Goal: Communication & Community: Answer question/provide support

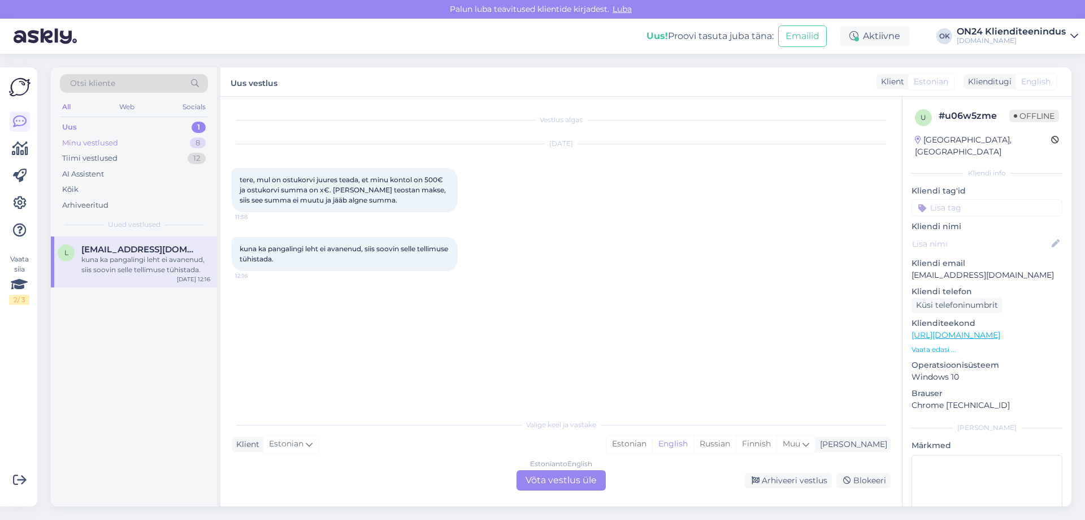
click at [96, 140] on div "Minu vestlused" at bounding box center [90, 142] width 56 height 11
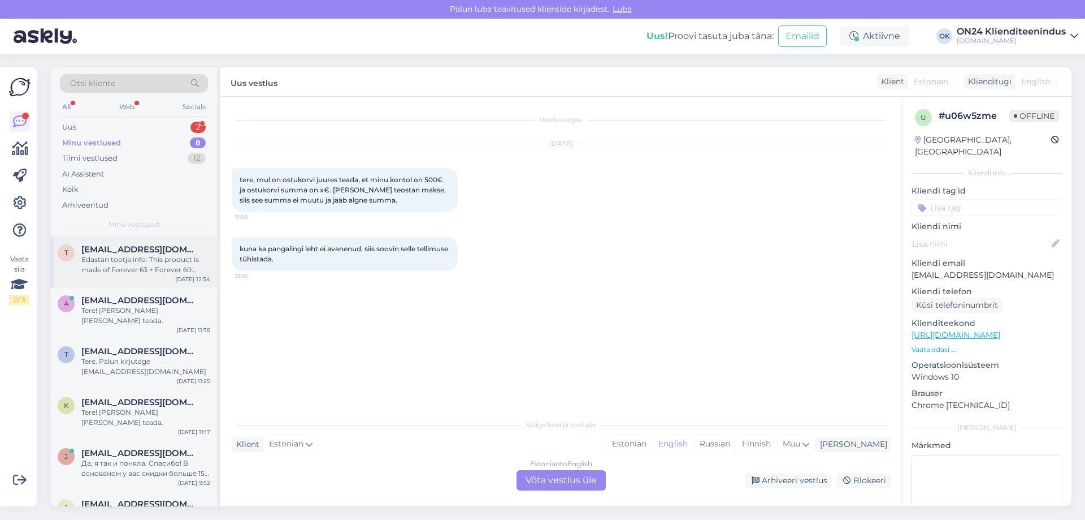
click at [148, 258] on div "Edastan tootja info: This product is made of Forever 63 + Forever 60 fabric. Fo…" at bounding box center [145, 264] width 129 height 20
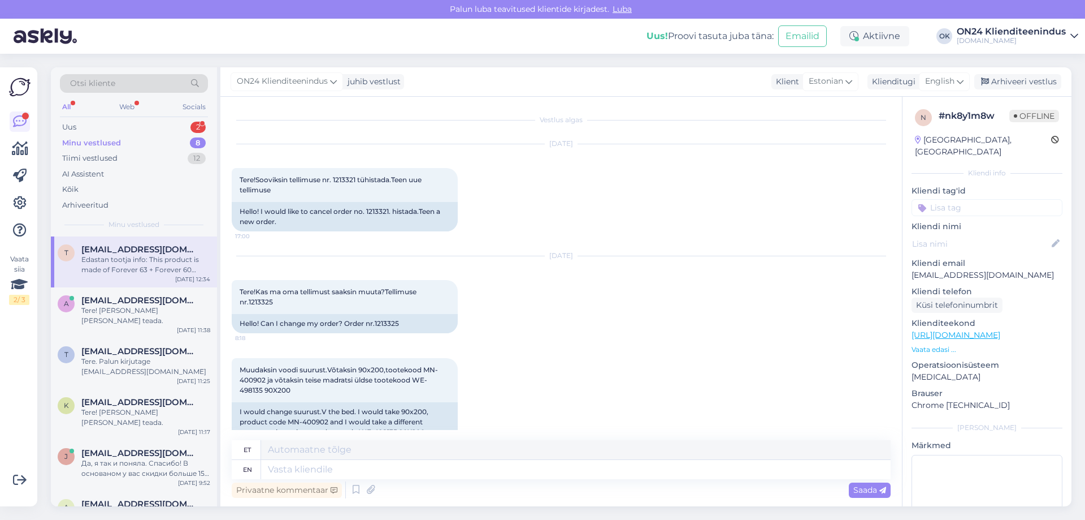
scroll to position [1697, 0]
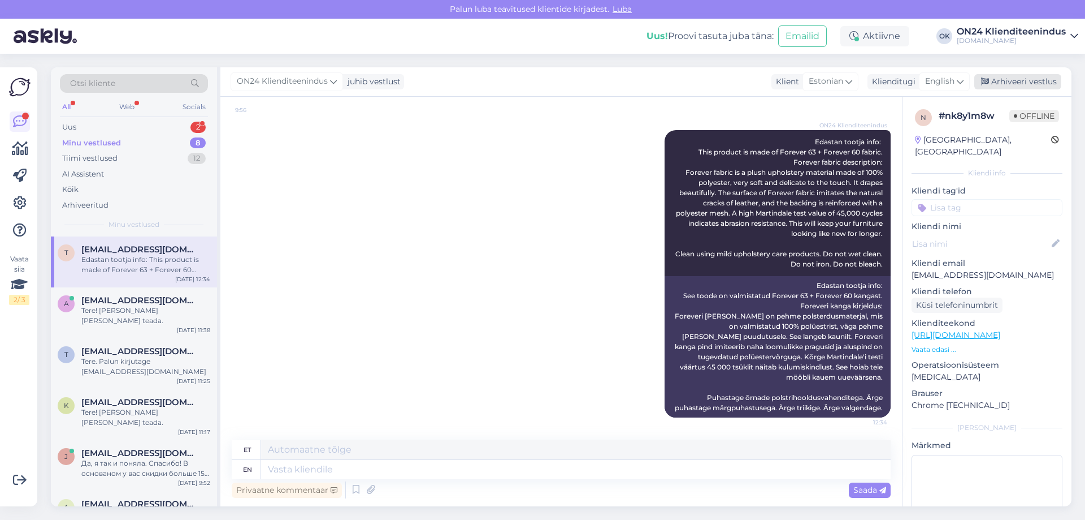
click at [1010, 81] on div "Arhiveeri vestlus" at bounding box center [1018, 81] width 87 height 15
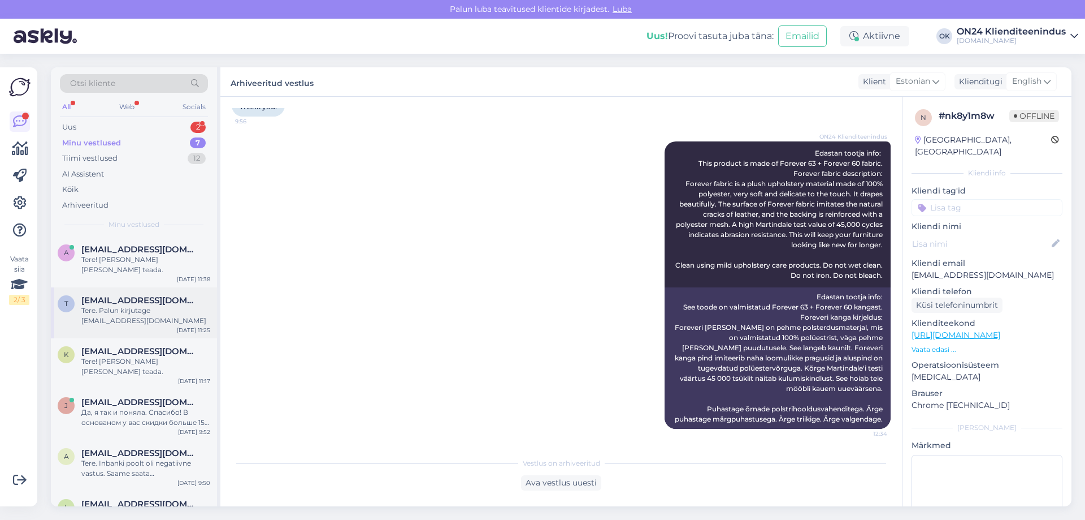
click at [141, 305] on div "Tere. Palun kirjutage [EMAIL_ADDRESS][DOMAIN_NAME]" at bounding box center [145, 315] width 129 height 20
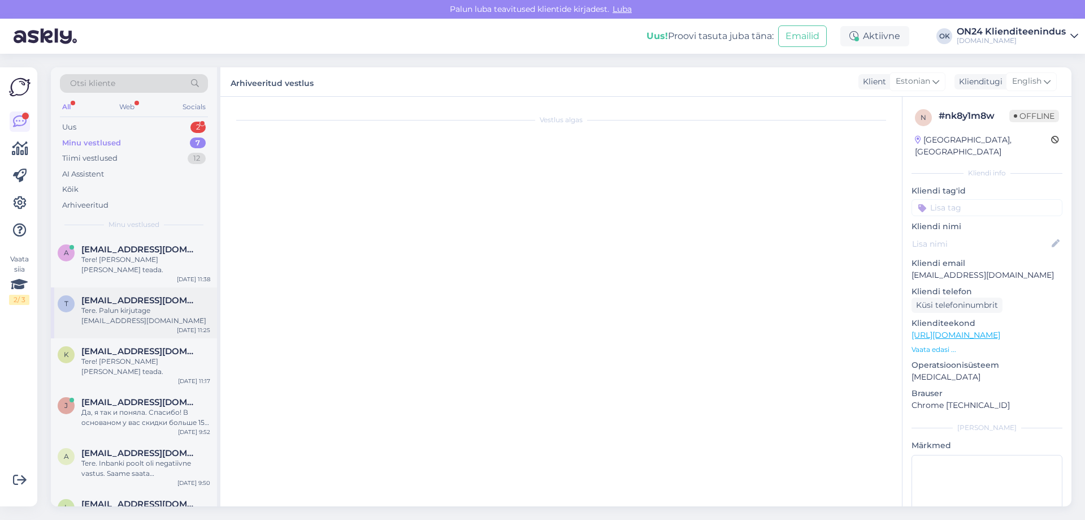
scroll to position [326, 0]
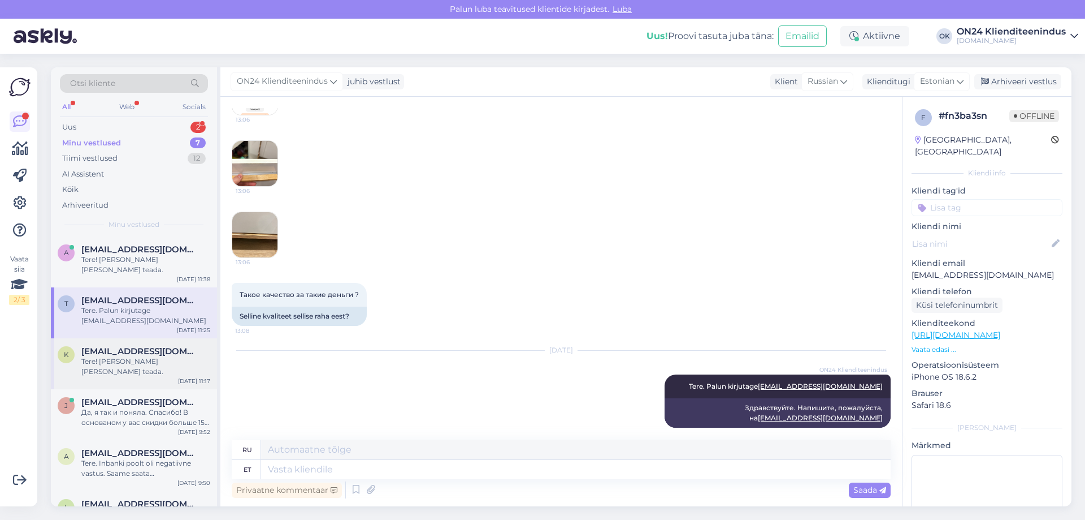
click at [128, 356] on div "Tere! [PERSON_NAME] [PERSON_NAME] teada." at bounding box center [145, 366] width 129 height 20
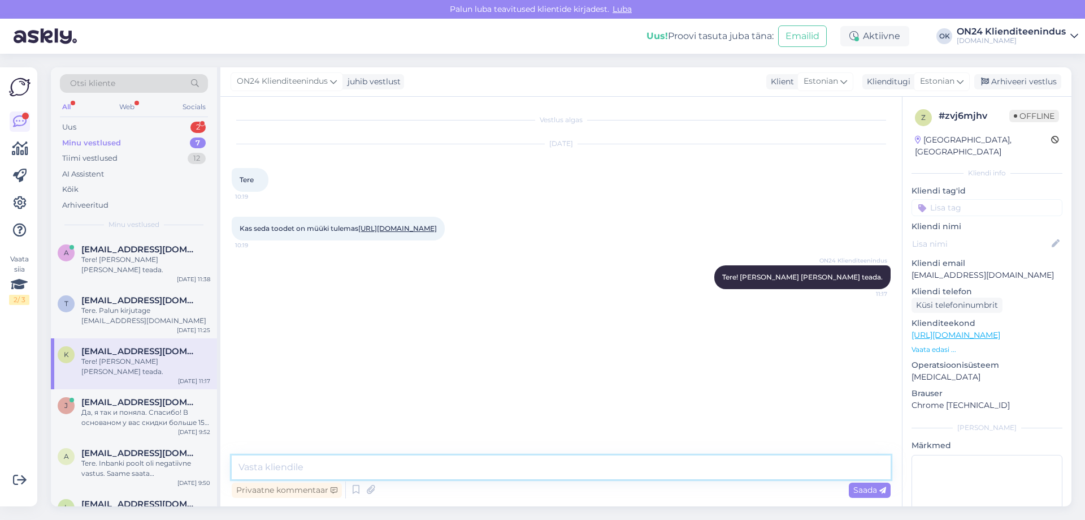
click at [264, 468] on textarea at bounding box center [561, 467] width 659 height 24
type textarea "Tere. Paraku mitte."
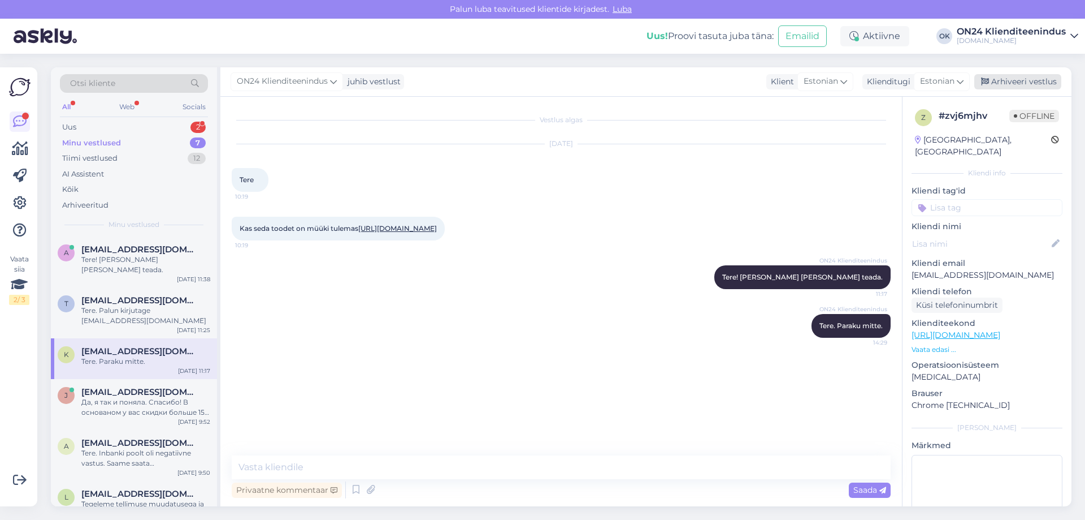
click at [1024, 79] on div "Arhiveeri vestlus" at bounding box center [1018, 81] width 87 height 15
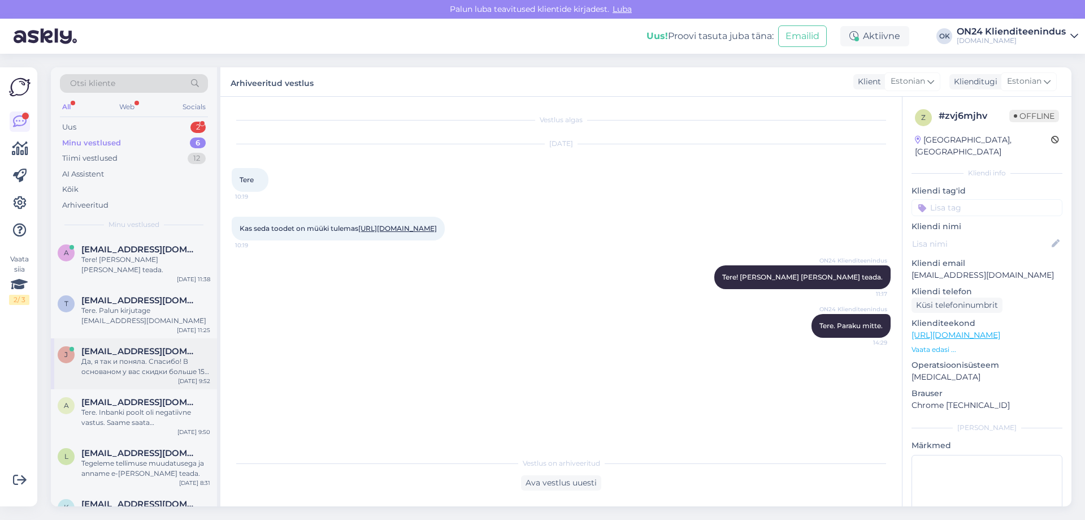
click at [111, 356] on div "Да, я так и поняла. Спасибо! В основаном у вас скидки больше 15% от обычной цен…" at bounding box center [145, 366] width 129 height 20
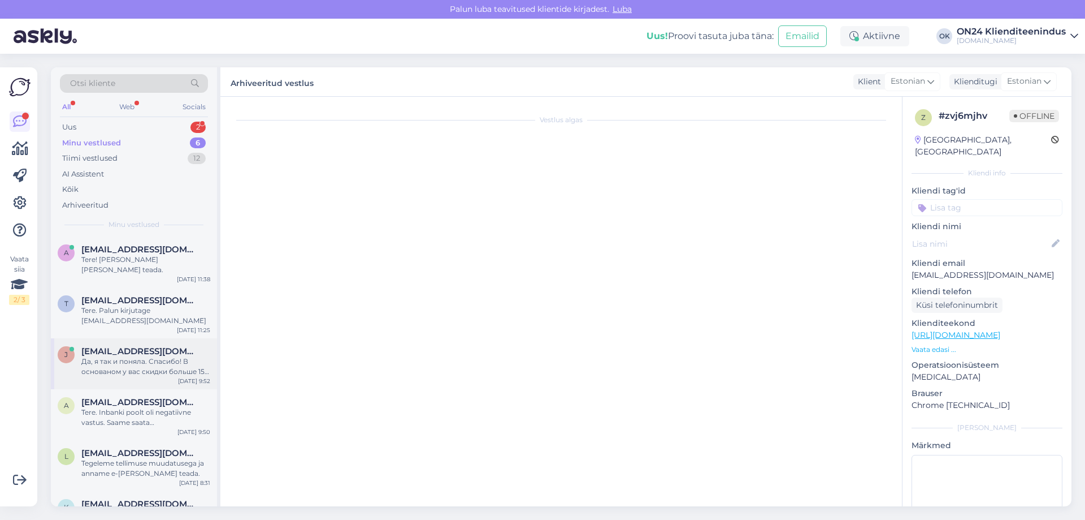
scroll to position [309, 0]
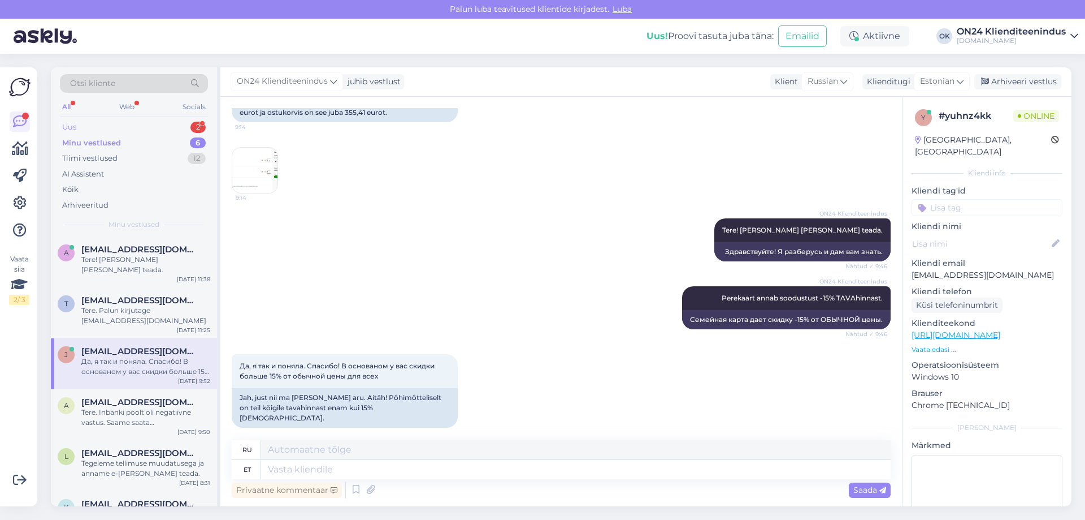
click at [194, 128] on div "2" at bounding box center [198, 127] width 15 height 11
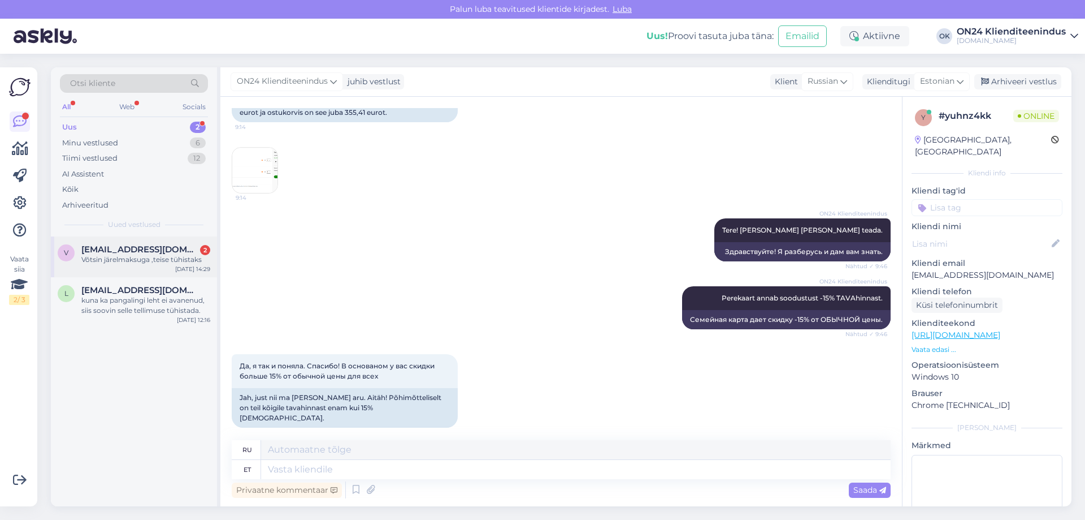
click at [144, 243] on div "v [EMAIL_ADDRESS][DOMAIN_NAME] 2 Võtsin järelmaksuga ,teise tühistaks [DATE] 14…" at bounding box center [134, 256] width 166 height 41
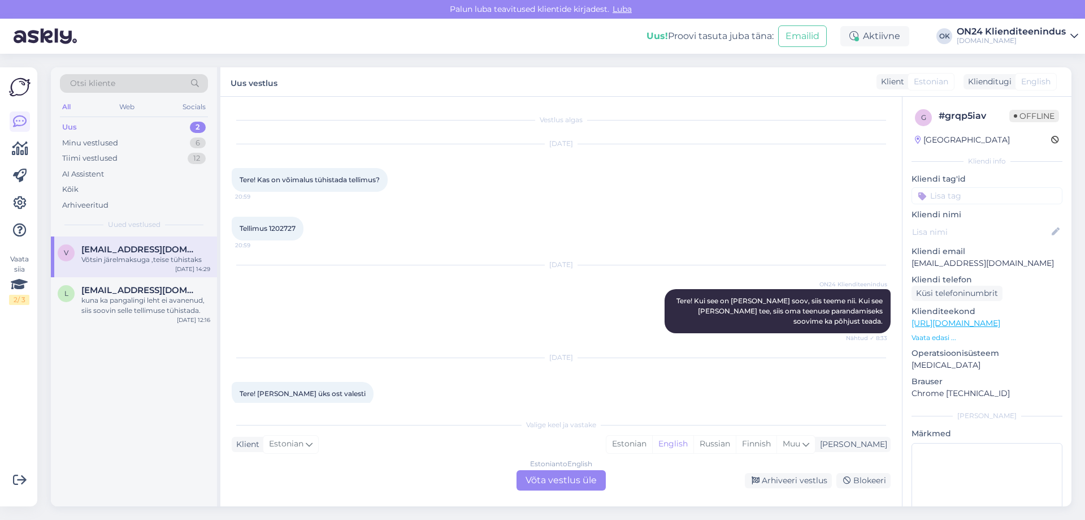
scroll to position [64, 0]
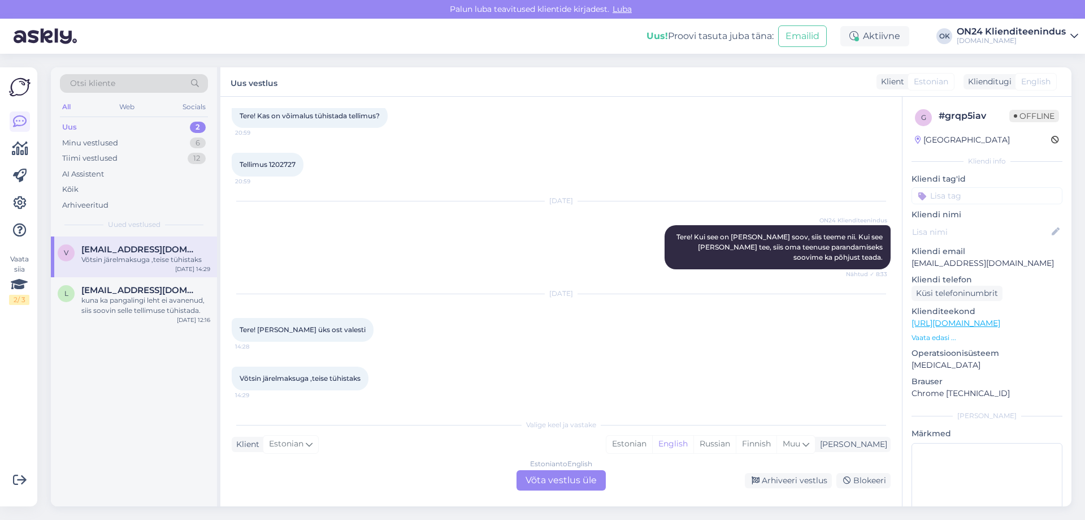
click at [946, 265] on p "[EMAIL_ADDRESS][DOMAIN_NAME]" at bounding box center [987, 263] width 151 height 12
copy p "[EMAIL_ADDRESS][DOMAIN_NAME]"
click at [652, 442] on div "Estonian" at bounding box center [630, 443] width 46 height 17
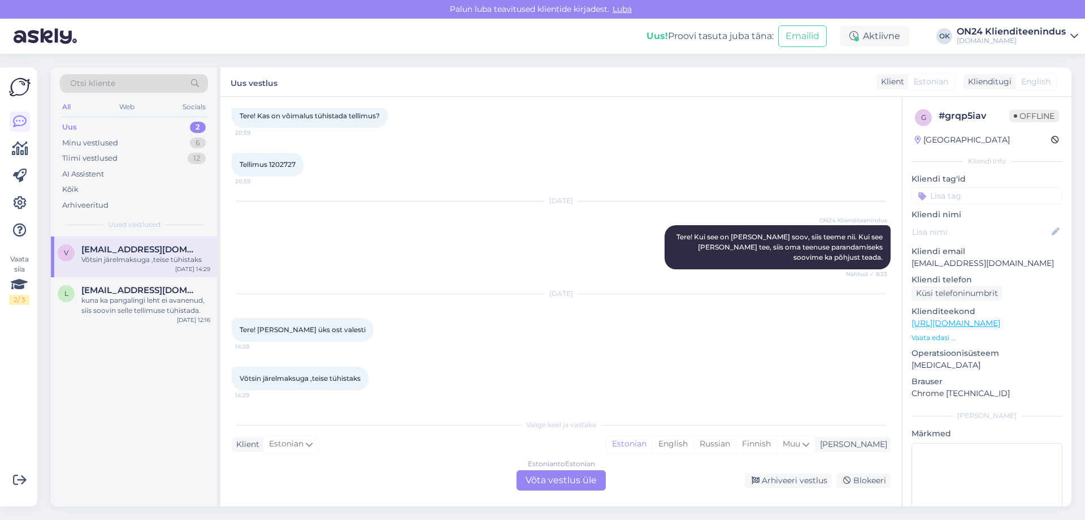
click at [558, 476] on div "Estonian to Estonian Võta vestlus üle" at bounding box center [561, 480] width 89 height 20
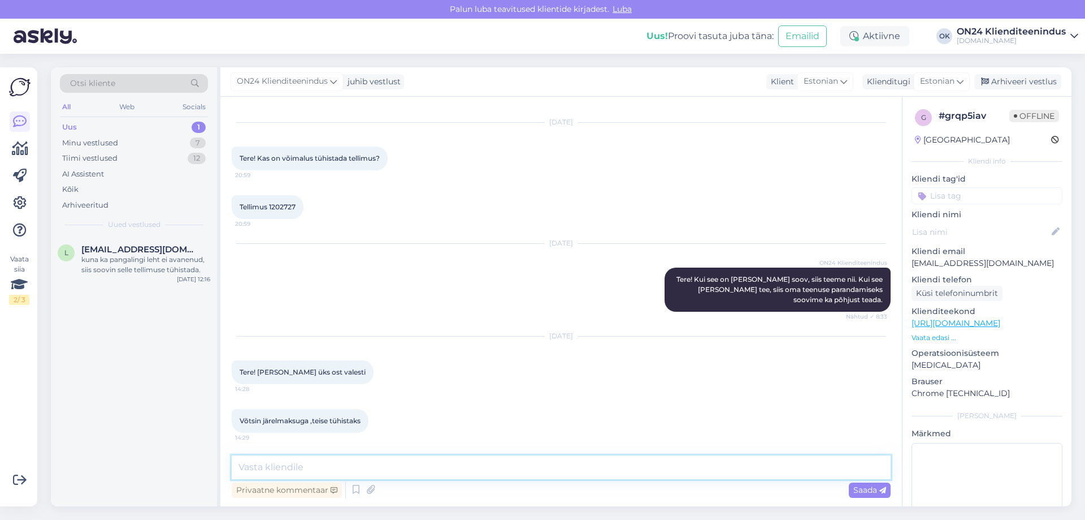
click at [517, 474] on textarea at bounding box center [561, 467] width 659 height 24
type textarea "Tere. Topelt tellimuse tühistasime."
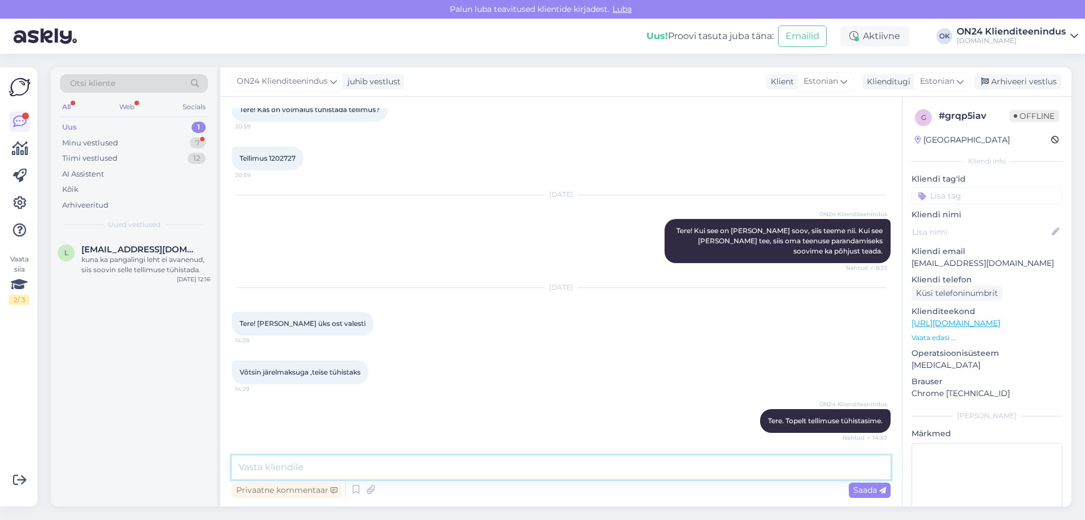
scroll to position [167, 0]
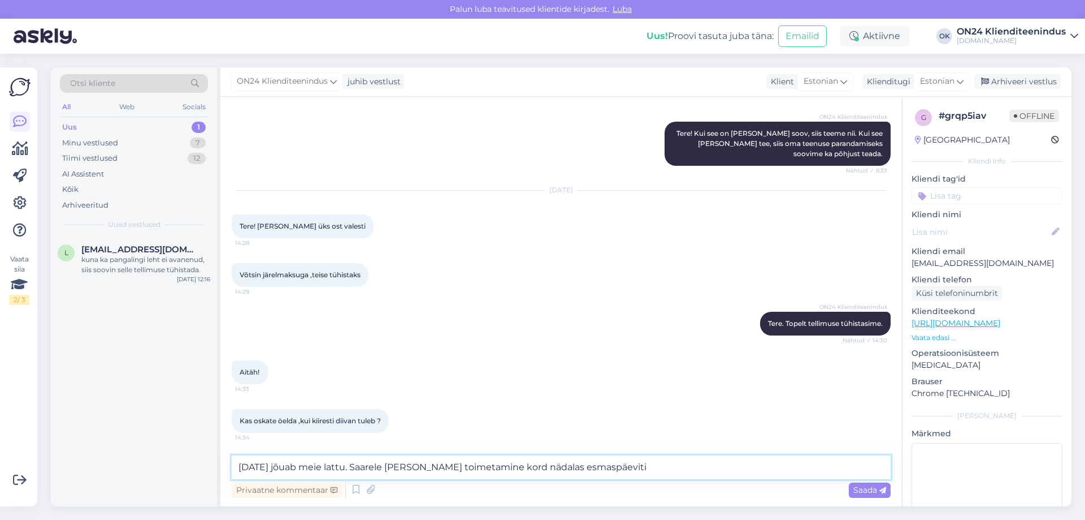
type textarea "[DATE] jõuab meie lattu. Saarele [PERSON_NAME] toimetamine kord nädalas esmaspä…"
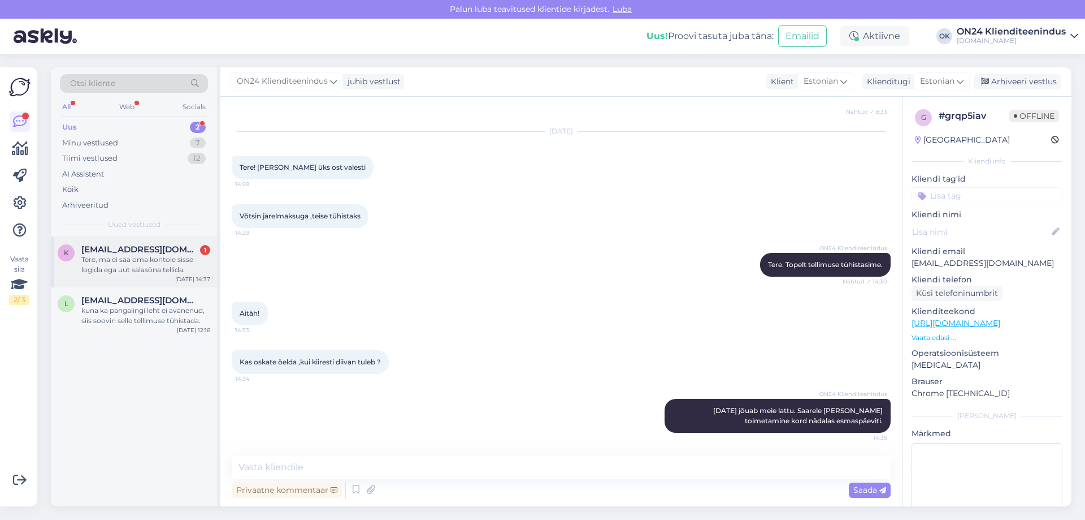
click at [179, 260] on div "Tere, ma ei saa oma kontole sisse logida ega uut salasõna tellida." at bounding box center [145, 264] width 129 height 20
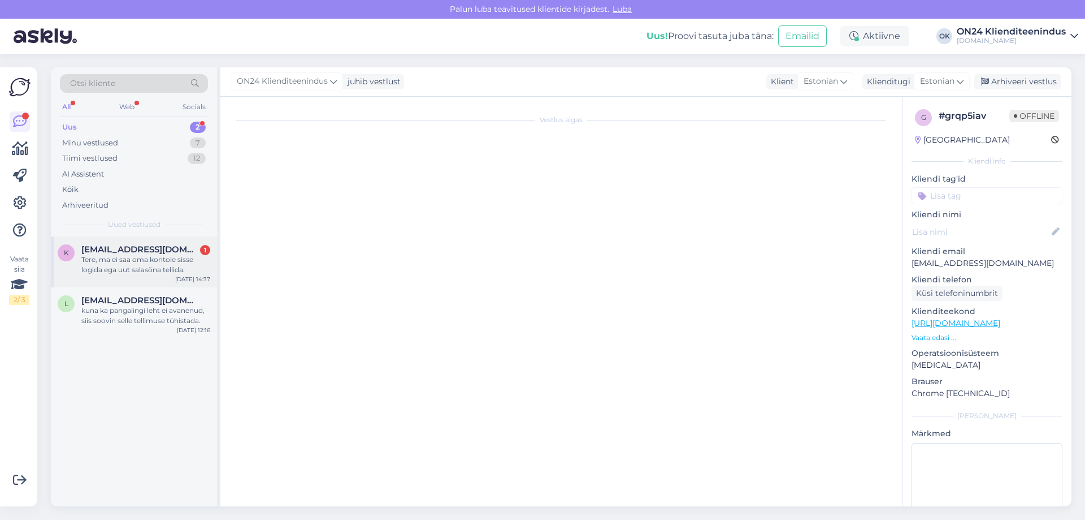
scroll to position [0, 0]
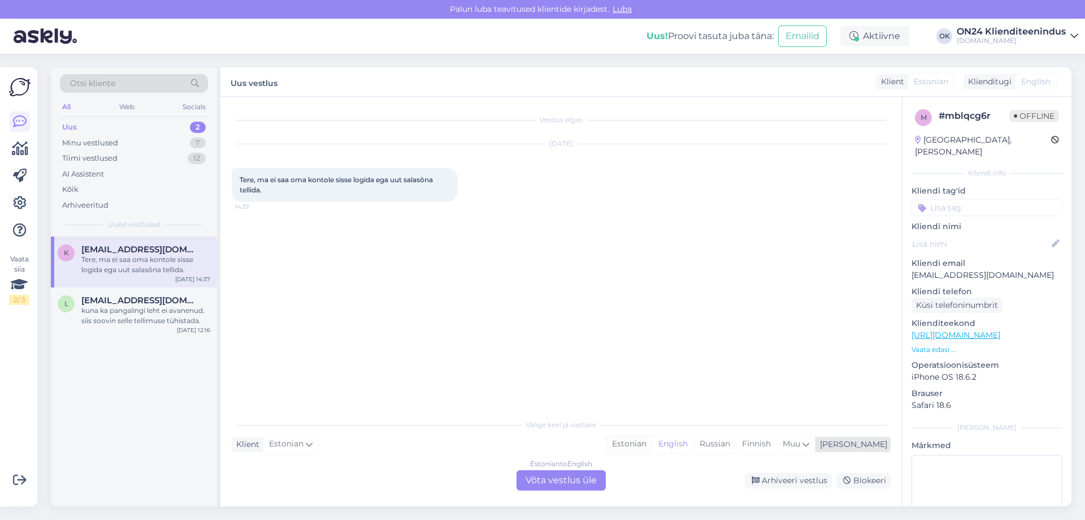
click at [652, 439] on div "Estonian" at bounding box center [630, 443] width 46 height 17
click at [942, 269] on p "[EMAIL_ADDRESS][DOMAIN_NAME]" at bounding box center [987, 275] width 151 height 12
copy p "[EMAIL_ADDRESS][DOMAIN_NAME]"
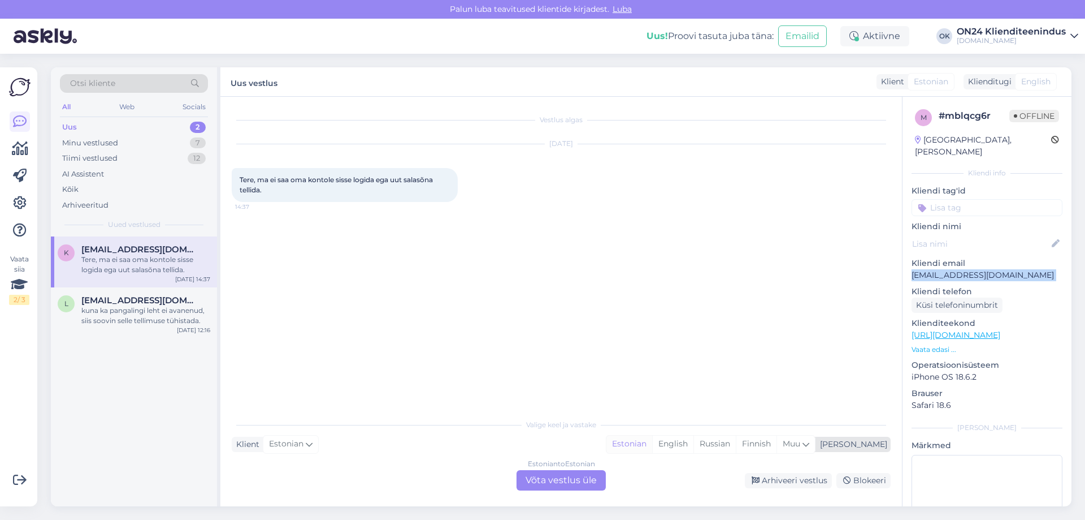
click at [652, 446] on div "Estonian" at bounding box center [630, 443] width 46 height 17
click at [583, 481] on div "Estonian to Estonian Võta vestlus üle" at bounding box center [561, 480] width 89 height 20
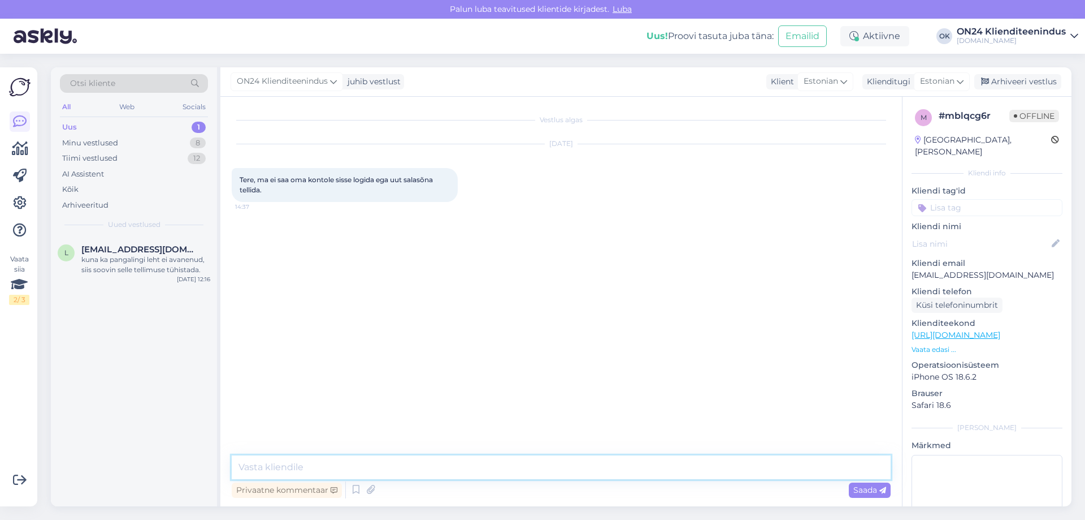
click at [496, 463] on textarea at bounding box center [561, 467] width 659 height 24
drag, startPoint x: 1023, startPoint y: 258, endPoint x: 902, endPoint y: 262, distance: 121.1
click at [902, 262] on div "Vestlus algas [DATE] Tere, ma ei saa oma kontole sisse logida ega uut salasõna …" at bounding box center [645, 301] width 851 height 409
click at [933, 269] on p "[EMAIL_ADDRESS][DOMAIN_NAME]" at bounding box center [987, 275] width 151 height 12
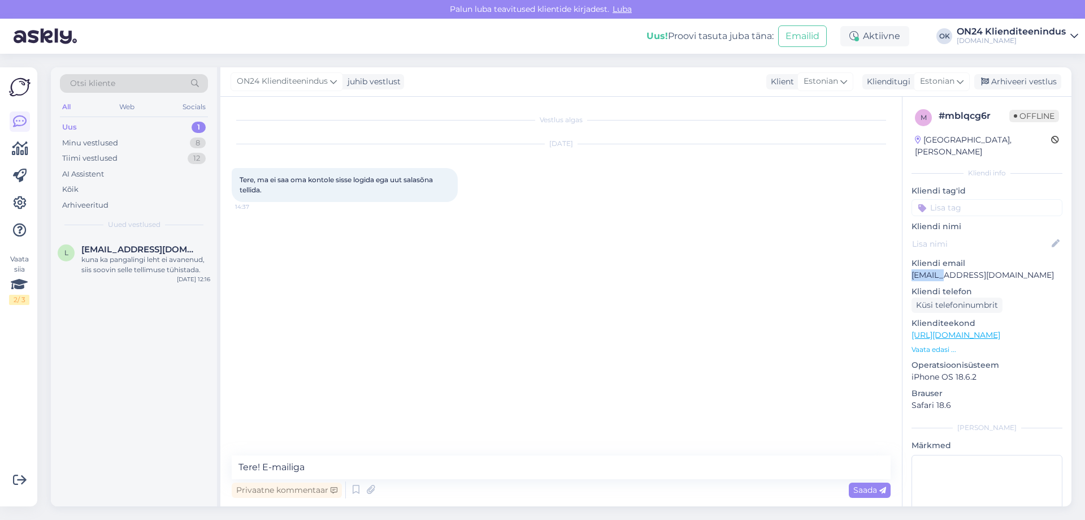
click at [933, 269] on p "[EMAIL_ADDRESS][DOMAIN_NAME]" at bounding box center [987, 275] width 151 height 12
copy p "[EMAIL_ADDRESS][DOMAIN_NAME]"
click at [345, 464] on textarea "Tere! E-mailiga" at bounding box center [561, 467] width 659 height 24
paste textarea "[EMAIL_ADDRESS][DOMAIN_NAME]"
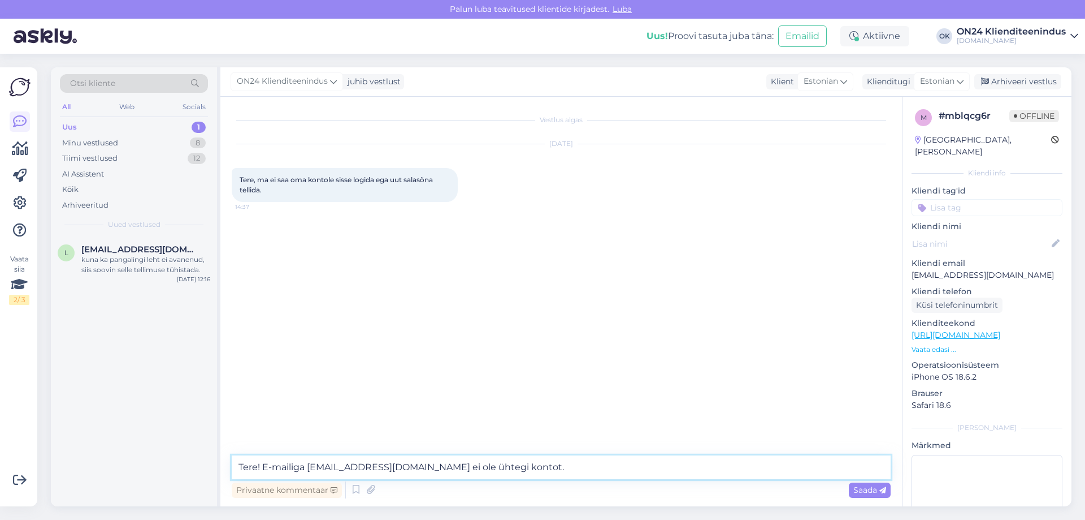
type textarea "Tere! E-mailiga [EMAIL_ADDRESS][DOMAIN_NAME] ei ole ühtegi kontot."
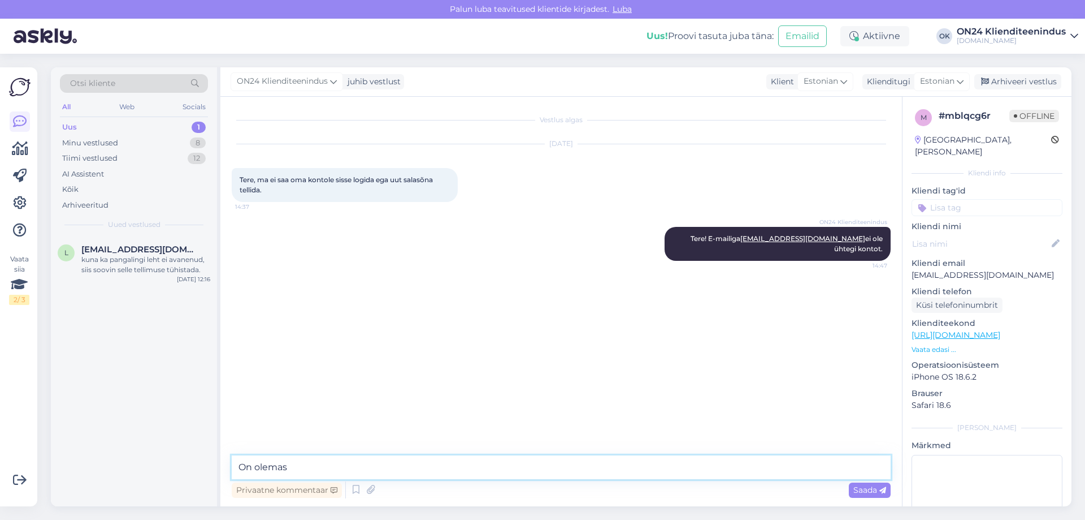
paste textarea "[EMAIL_ADDRESS][PERSON_NAME][DOMAIN_NAME]"
type textarea "On olemas [PERSON_NAME][EMAIL_ADDRESS][PERSON_NAME][DOMAIN_NAME]"
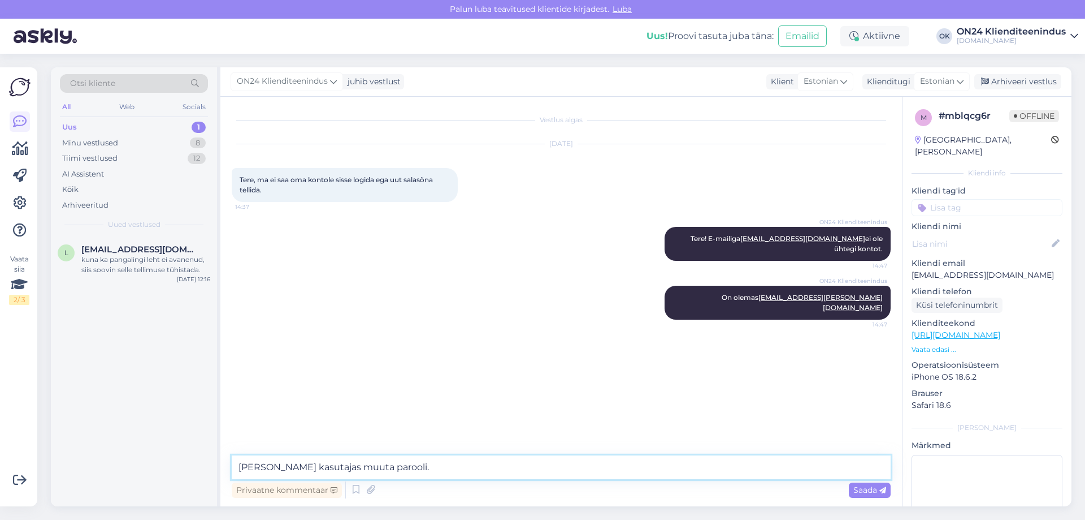
type textarea "[PERSON_NAME] kasutajas muuta parooli."
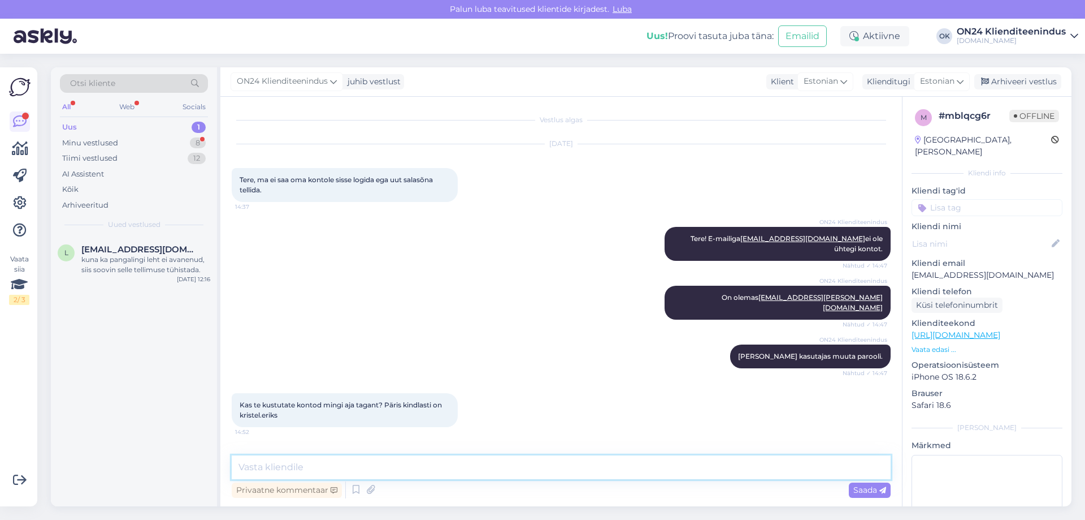
scroll to position [153, 0]
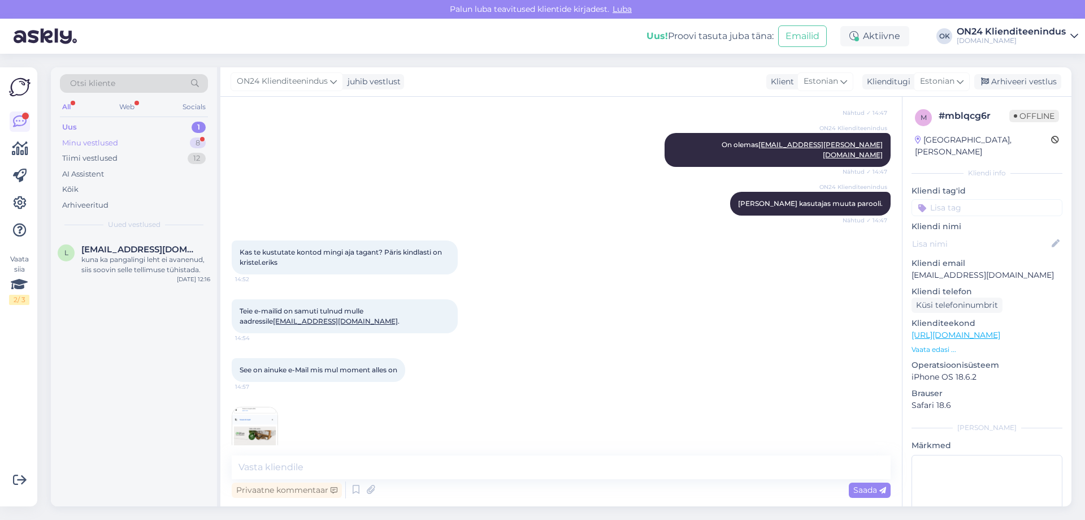
click at [92, 141] on div "Minu vestlused" at bounding box center [90, 142] width 56 height 11
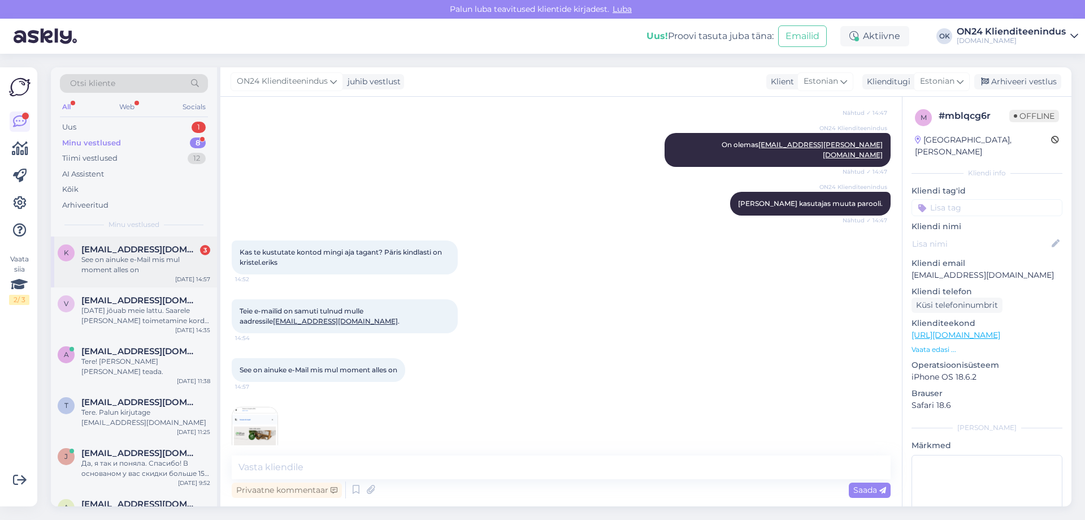
click at [103, 261] on div "See on ainuke e-Mail mis mul moment alles on" at bounding box center [145, 264] width 129 height 20
click at [244, 418] on img at bounding box center [254, 429] width 45 height 45
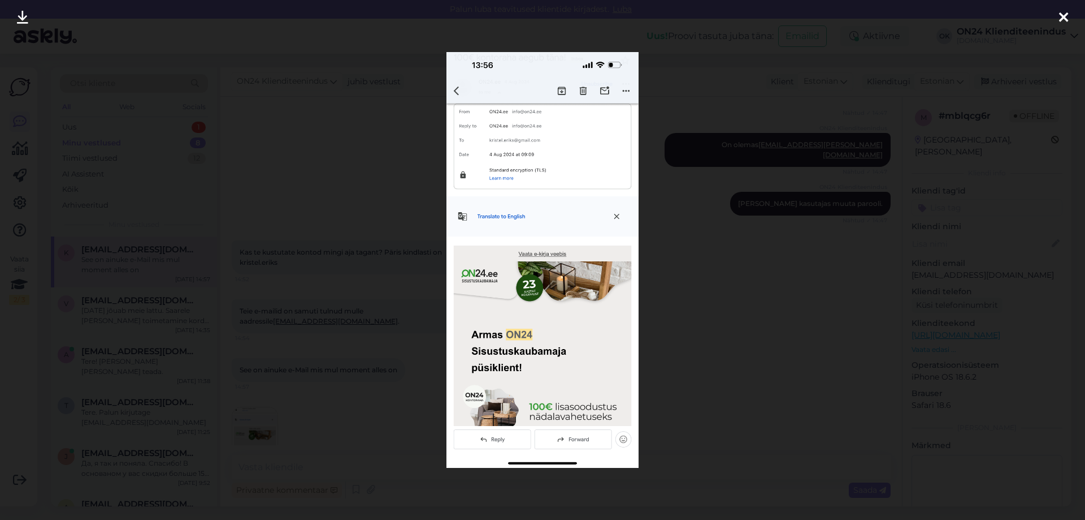
click at [339, 374] on div at bounding box center [542, 260] width 1085 height 520
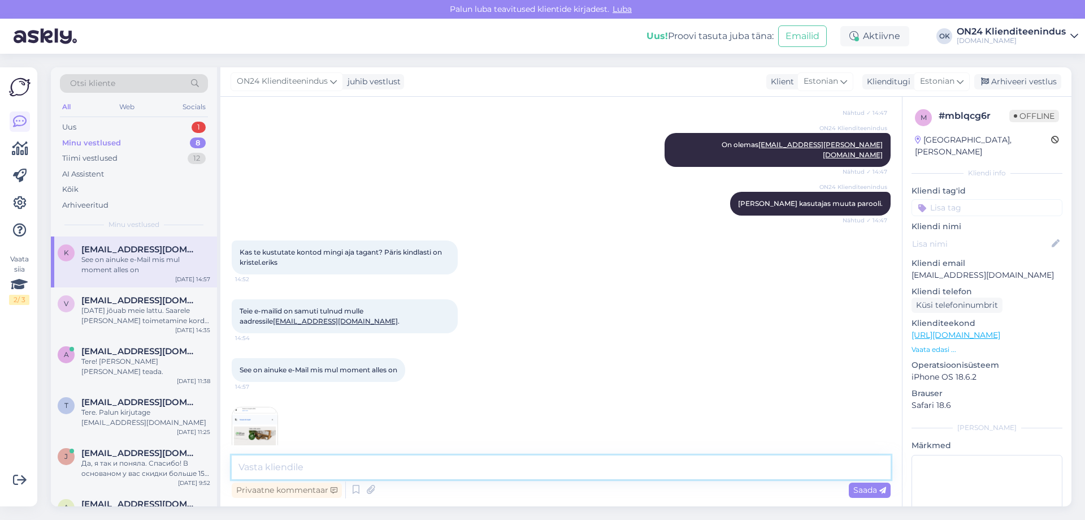
click at [280, 468] on textarea at bounding box center [561, 467] width 659 height 24
type textarea "Meie ei kustuta. Aga mis [PERSON_NAME] on, proovin selle järgi otsida"
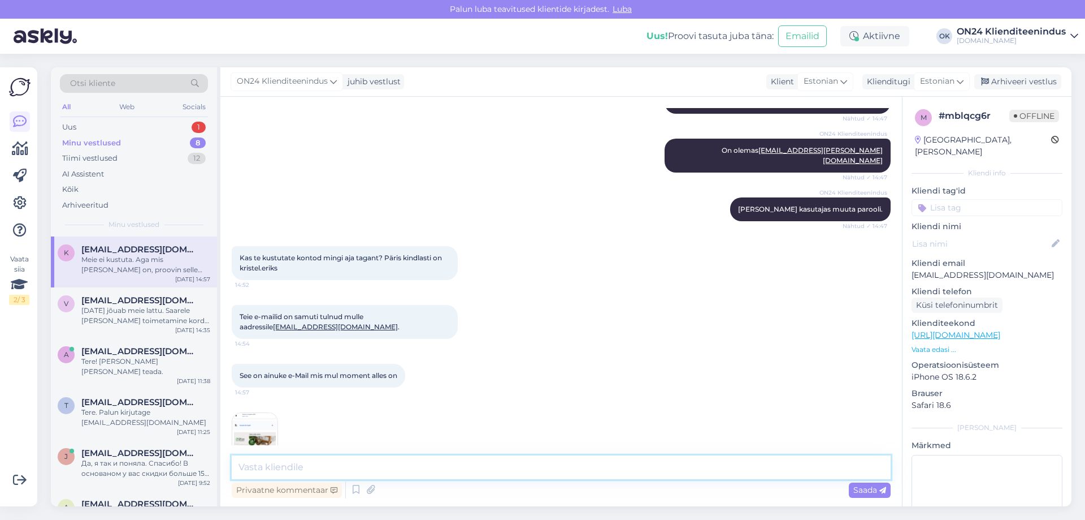
scroll to position [211, 0]
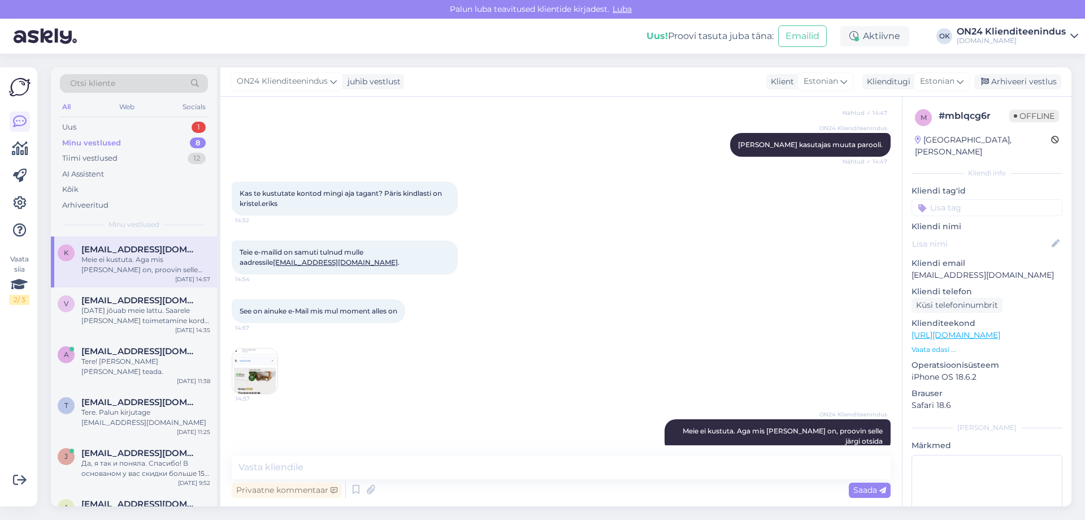
click at [253, 348] on img at bounding box center [254, 370] width 45 height 45
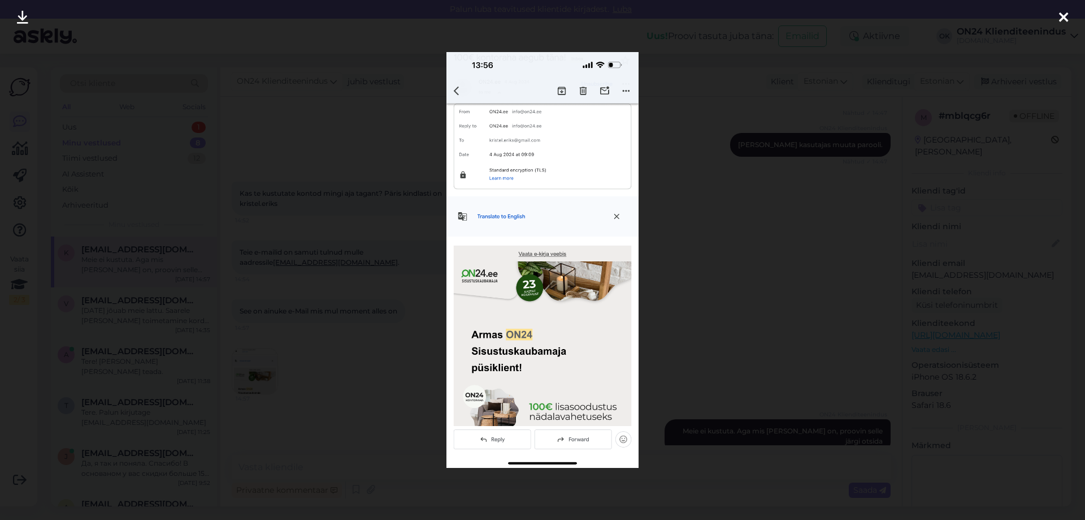
click at [331, 311] on div at bounding box center [542, 260] width 1085 height 520
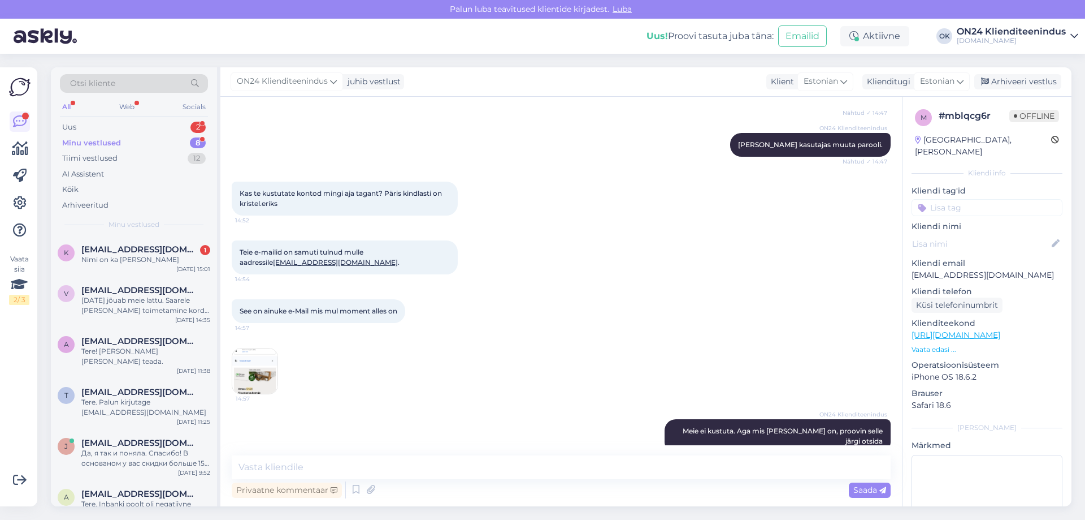
scroll to position [260, 0]
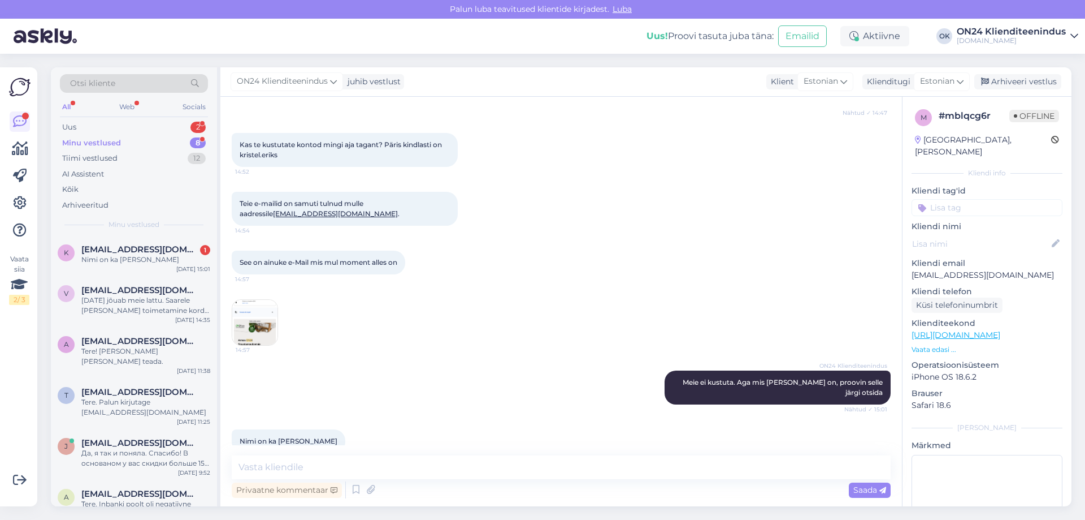
click at [149, 139] on div "Minu vestlused 8" at bounding box center [134, 143] width 148 height 16
click at [161, 247] on span "[EMAIL_ADDRESS][DOMAIN_NAME]" at bounding box center [140, 249] width 118 height 10
drag, startPoint x: 319, startPoint y: 421, endPoint x: 281, endPoint y: 421, distance: 37.9
click at [281, 429] on div "Nimi on ka [PERSON_NAME] 15:15" at bounding box center [289, 441] width 114 height 24
copy span "[PERSON_NAME]"
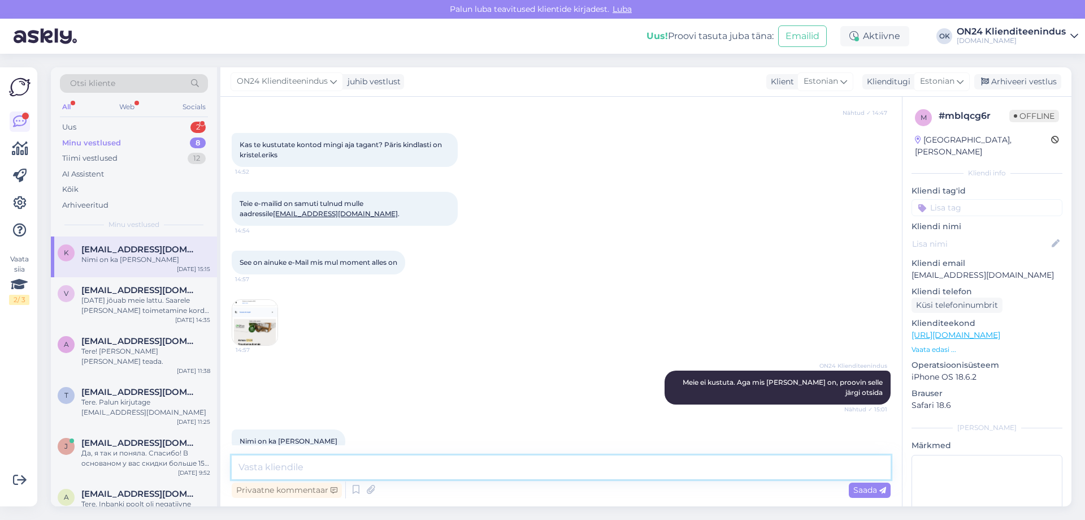
click at [314, 457] on textarea at bounding box center [561, 467] width 659 height 24
paste textarea "[EMAIL_ADDRESS][DOMAIN_NAME]"
type textarea "Nimeliselt näitab, et on sellise e-mailiga konto: [PERSON_NAME][EMAIL_ADDRESS][…"
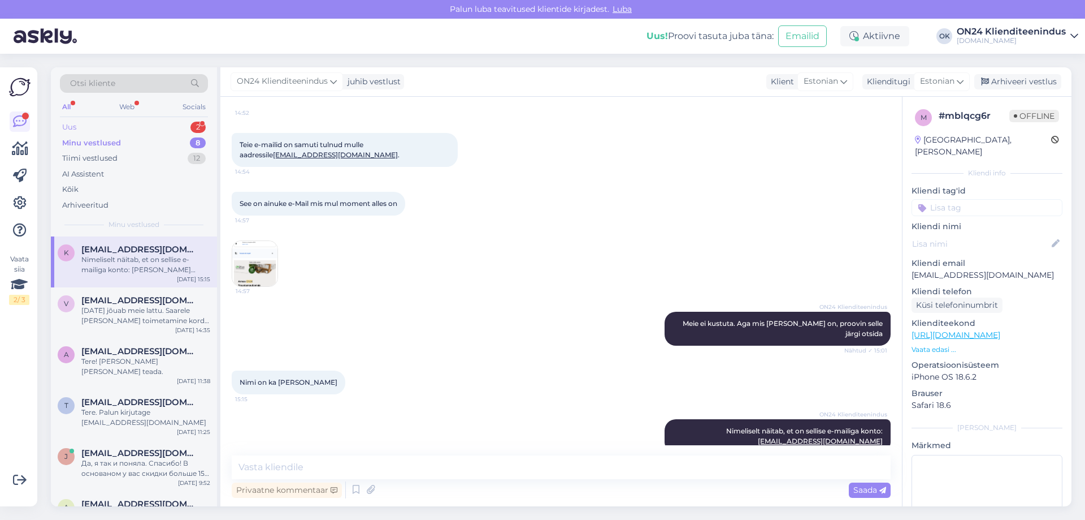
click at [128, 130] on div "Uus 2" at bounding box center [134, 127] width 148 height 16
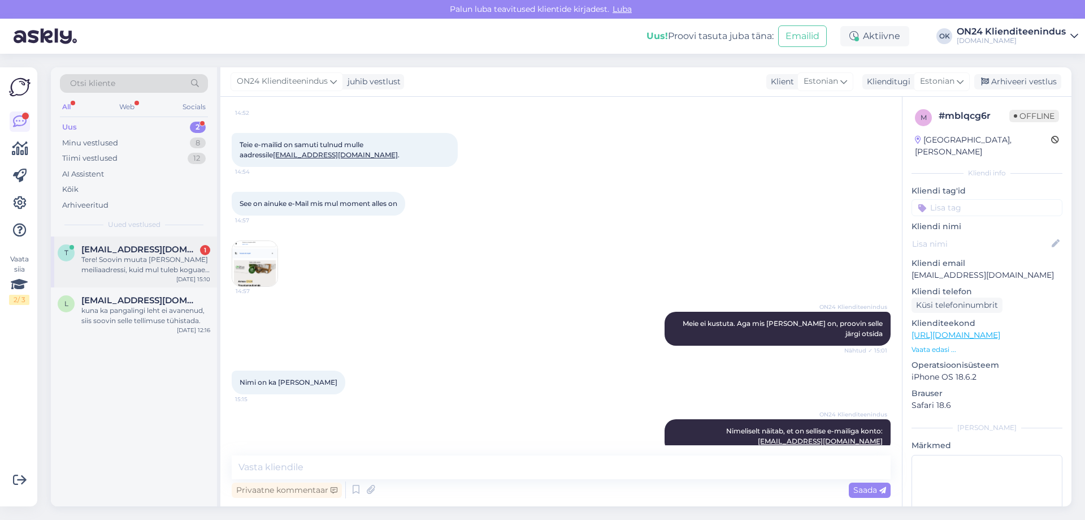
click at [142, 267] on div "Tere! Soovin muuta [PERSON_NAME] meiliaadressi, kuid mul tuleb koguaeg ette kir…" at bounding box center [145, 264] width 129 height 20
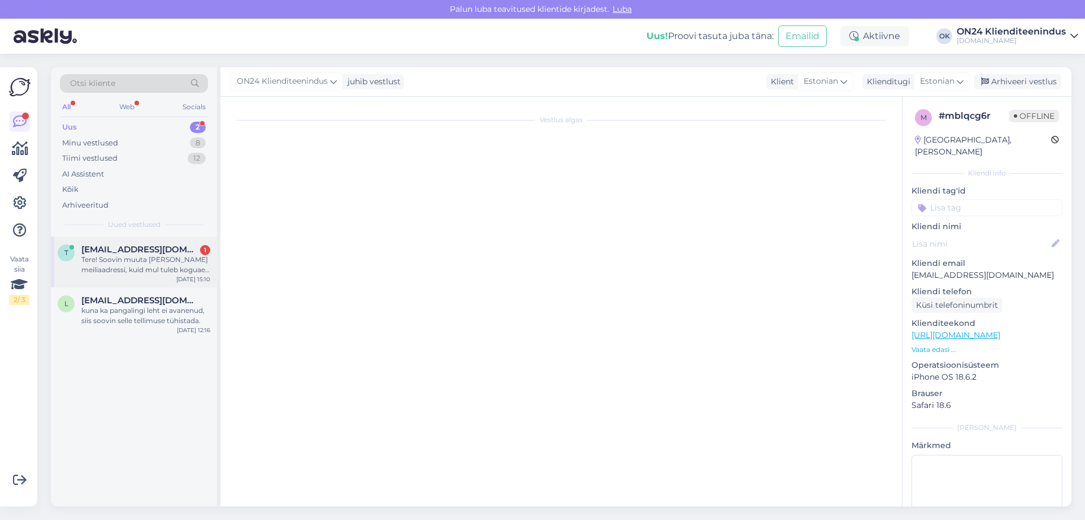
scroll to position [0, 0]
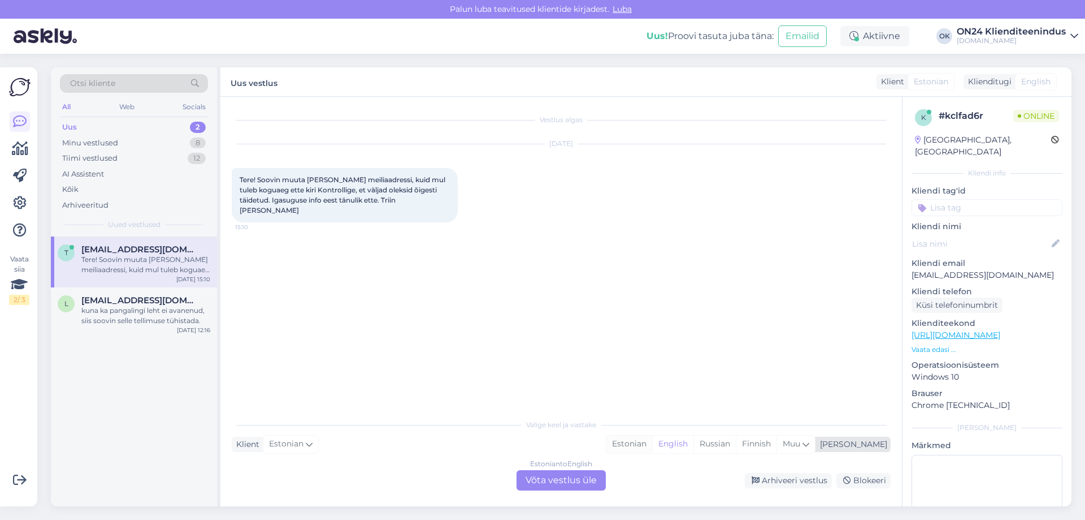
click at [652, 452] on div "Estonian" at bounding box center [630, 443] width 46 height 17
click at [580, 480] on div "Estonian to Estonian Võta vestlus üle" at bounding box center [561, 480] width 89 height 20
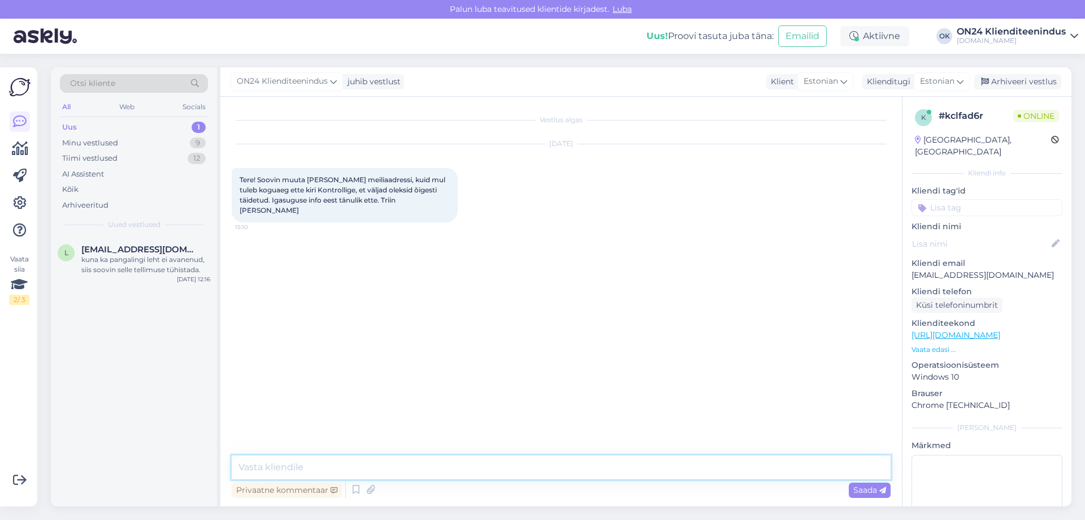
click at [500, 462] on textarea at bounding box center [561, 467] width 659 height 24
type textarea "Tere. Mis vana e-mail on?"
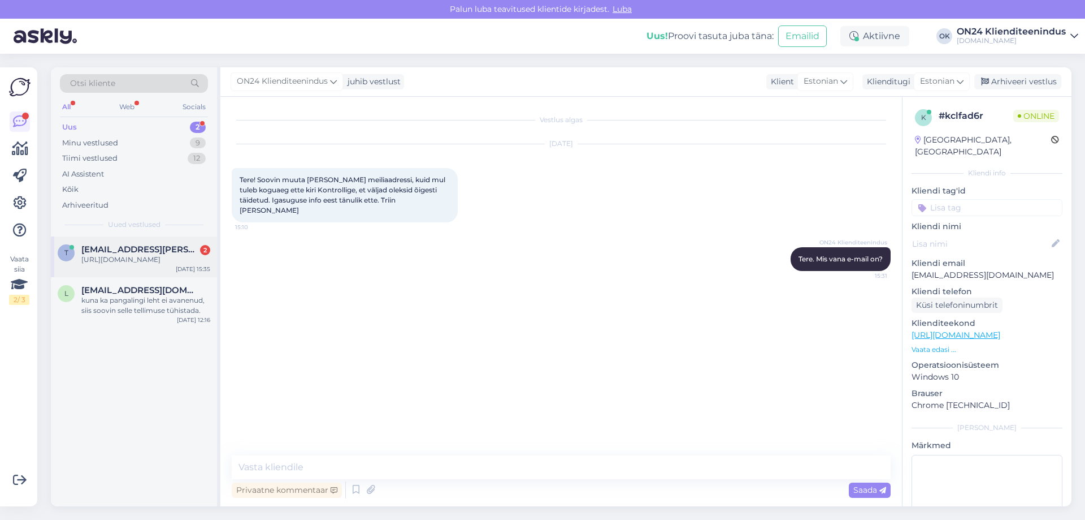
click at [136, 261] on div "[URL][DOMAIN_NAME]" at bounding box center [145, 259] width 129 height 10
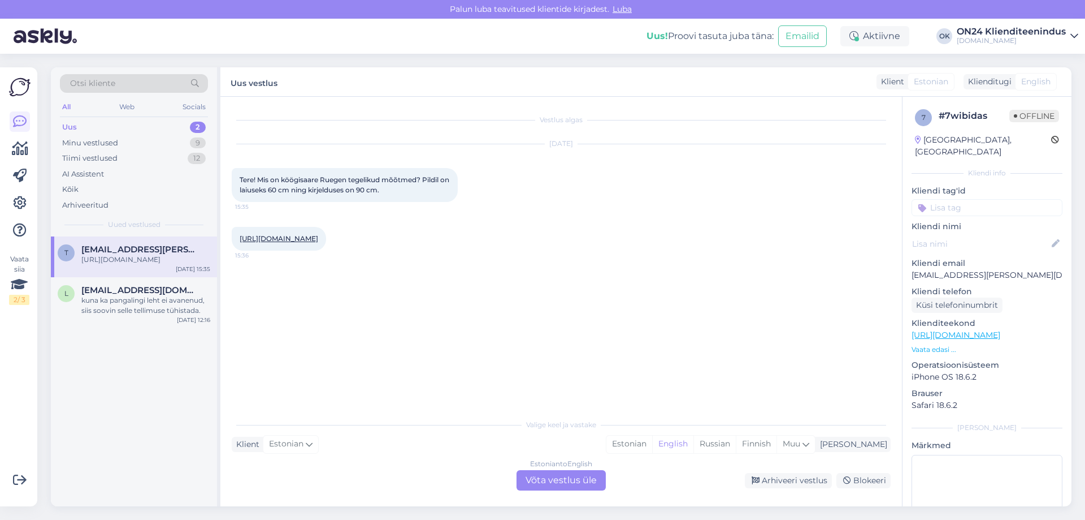
click at [248, 243] on link "[URL][DOMAIN_NAME]" at bounding box center [279, 238] width 79 height 8
click at [251, 239] on link "[URL][DOMAIN_NAME]" at bounding box center [279, 238] width 79 height 8
